Goal: Task Accomplishment & Management: Manage account settings

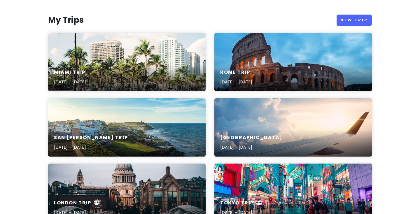
scroll to position [57, 0]
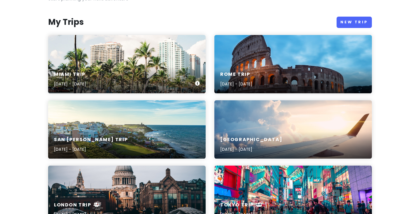
click at [128, 55] on div "Miami Trip [DATE] - [DATE]" at bounding box center [126, 64] width 157 height 58
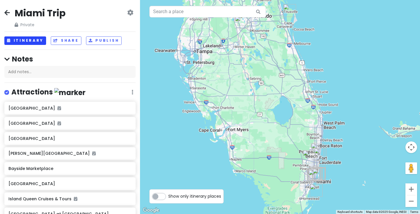
click at [29, 41] on button "Itinerary" at bounding box center [25, 40] width 42 height 8
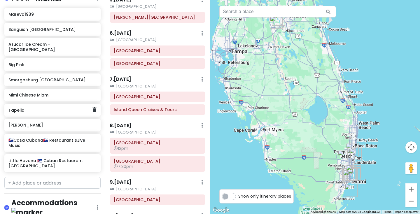
scroll to position [445, 0]
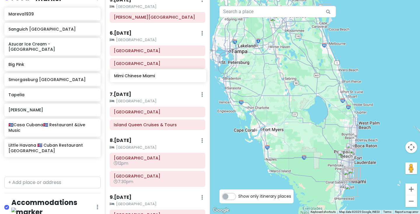
drag, startPoint x: 46, startPoint y: 81, endPoint x: 151, endPoint y: 76, distance: 104.8
click at [151, 76] on div "Miami Trip Private Change Dates Make a Copy Delete Trip Give Feedback 💡 Support…" at bounding box center [210, 107] width 420 height 214
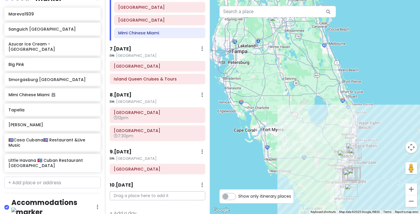
scroll to position [213, 0]
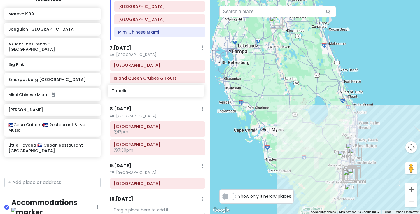
drag, startPoint x: 39, startPoint y: 98, endPoint x: 142, endPoint y: 93, distance: 102.8
click at [142, 93] on div "Miami Trip Private Change Dates Make a Copy Delete Trip Give Feedback 💡 Support…" at bounding box center [210, 107] width 420 height 214
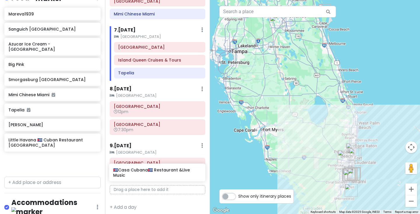
scroll to position [230, 0]
drag, startPoint x: 63, startPoint y: 131, endPoint x: 169, endPoint y: 175, distance: 114.1
click at [169, 175] on div "Miami Trip Private Change Dates Make a Copy Delete Trip Give Feedback 💡 Support…" at bounding box center [210, 107] width 420 height 214
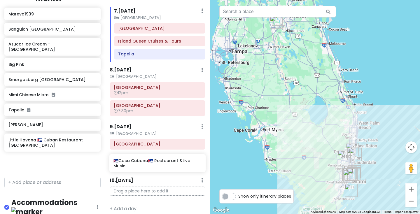
scroll to position [250, 0]
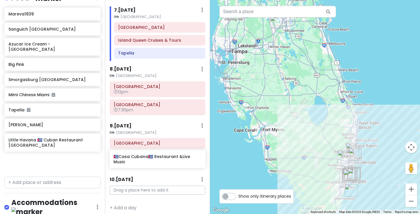
drag, startPoint x: 58, startPoint y: 131, endPoint x: 162, endPoint y: 161, distance: 109.0
click at [162, 161] on div "Miami Trip Private Change Dates Make a Copy Delete Trip Give Feedback 💡 Support…" at bounding box center [210, 107] width 420 height 214
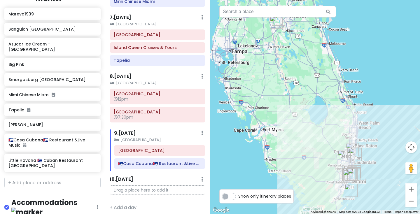
scroll to position [243, 0]
